Goal: Information Seeking & Learning: Find specific fact

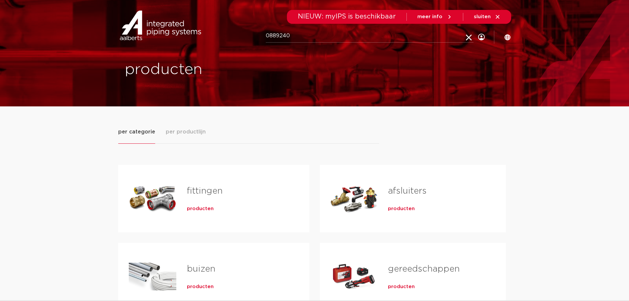
type input "0889240"
click button "Zoeken" at bounding box center [0, 0] width 0 height 0
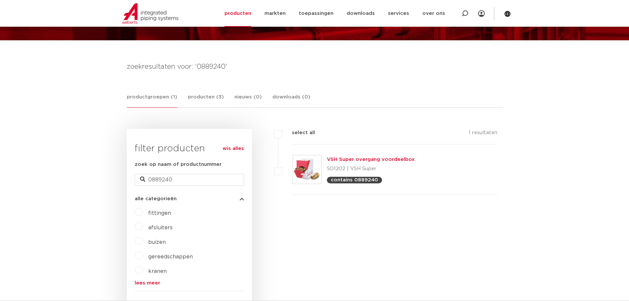
click at [349, 160] on link "VSH Super overgang voordeelbox" at bounding box center [371, 159] width 88 height 5
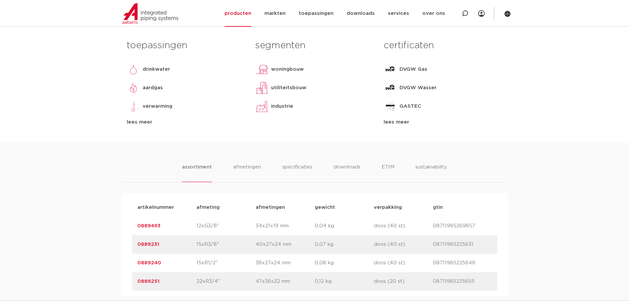
scroll to position [330, 0]
